Goal: Complete application form

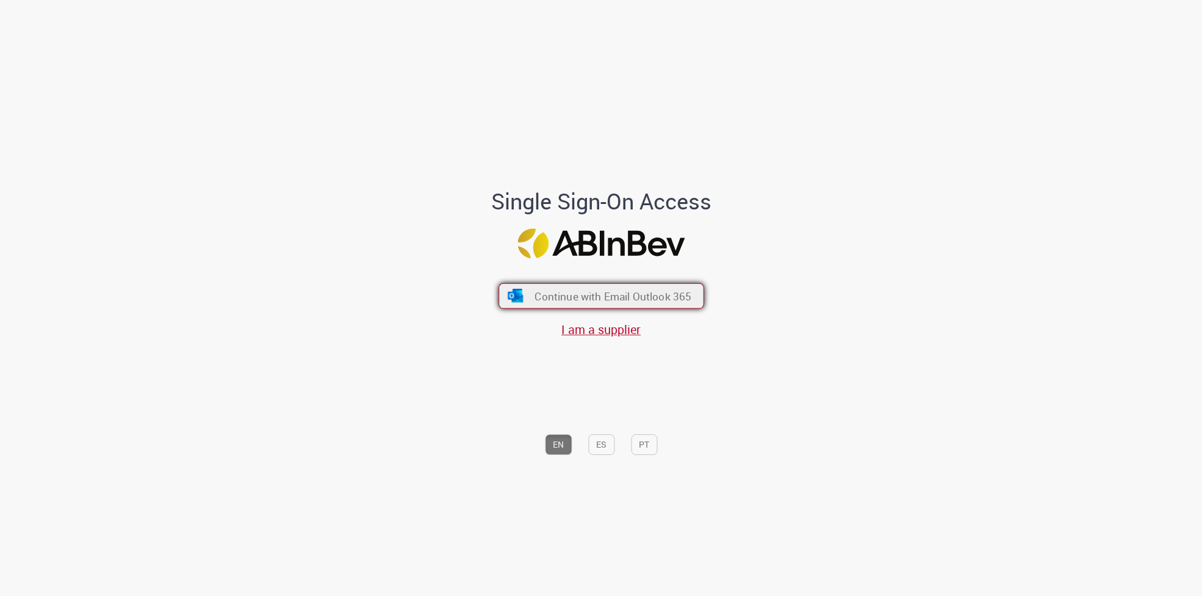
click at [613, 292] on span "Continue with Email Outlook 365" at bounding box center [612, 296] width 157 height 14
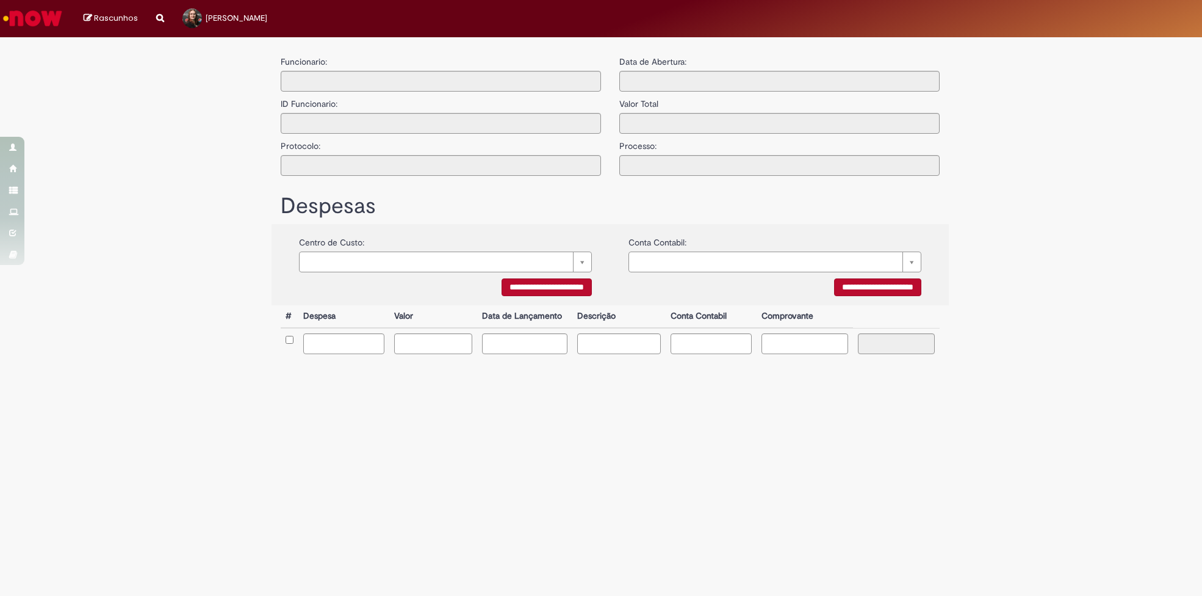
type input "**********"
